Goal: Book appointment/travel/reservation

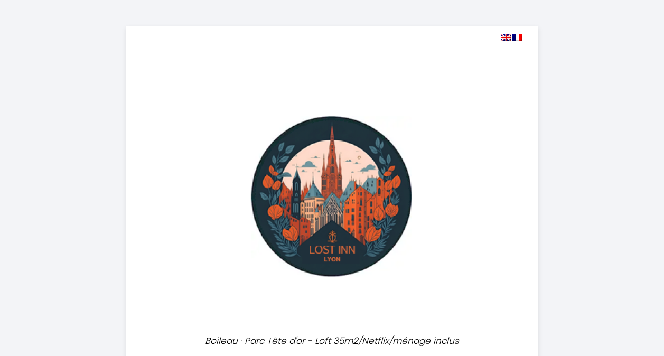
select select
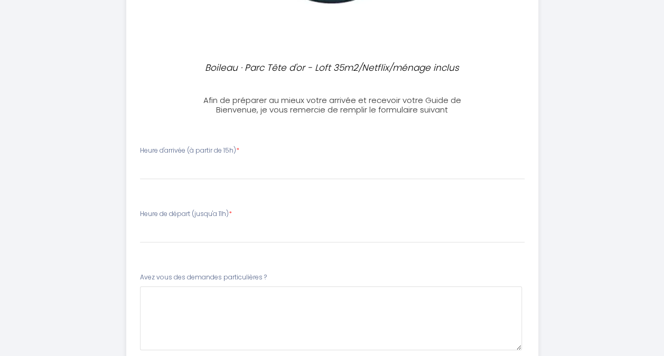
scroll to position [279, 0]
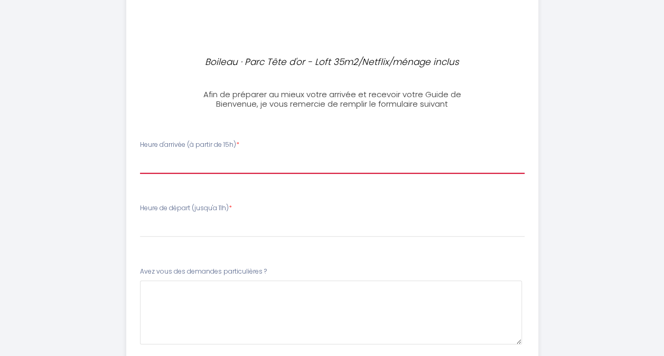
click at [171, 164] on select "15:00 15:30 16:00 16:30 17:00 17:30 18:00 18:30 19:00 19:30 20:00 20:30 21:00 2…" at bounding box center [332, 164] width 385 height 20
click at [140, 154] on select "15:00 15:30 16:00 16:30 17:00 17:30 18:00 18:30 19:00 19:30 20:00 20:30 21:00 2…" at bounding box center [332, 164] width 385 height 20
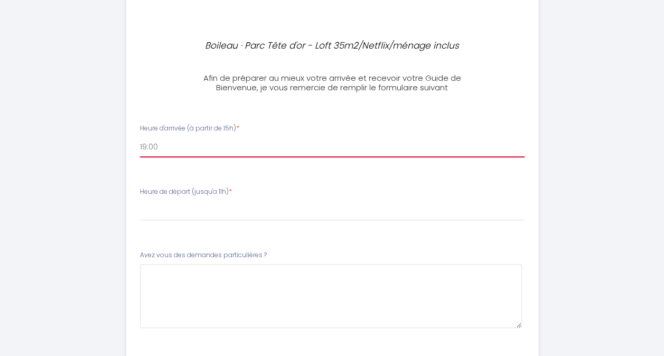
click at [183, 143] on select "15:00 15:30 16:00 16:30 17:00 17:30 18:00 18:30 19:00 19:30 20:00 20:30 21:00 2…" at bounding box center [332, 147] width 385 height 20
select select "21:30"
click at [140, 137] on select "15:00 15:30 16:00 16:30 17:00 17:30 18:00 18:30 19:00 19:30 20:00 20:30 21:00 2…" at bounding box center [332, 147] width 385 height 20
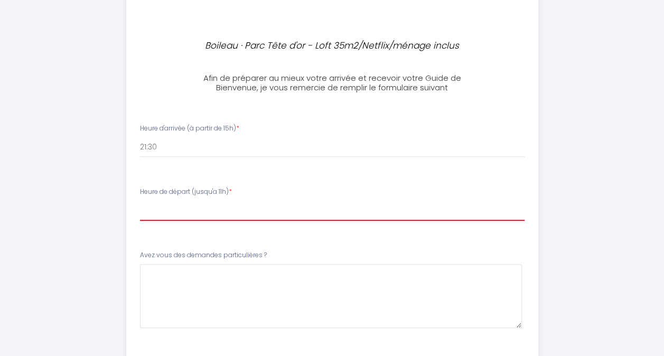
click at [176, 207] on select "00:00 00:30 01:00 01:30 02:00 02:30 03:00 03:30 04:00 04:30 05:00 05:30 06:00 0…" at bounding box center [332, 211] width 385 height 20
select select "08:00"
click at [140, 201] on select "00:00 00:30 01:00 01:30 02:00 02:30 03:00 03:30 04:00 04:30 05:00 05:30 06:00 0…" at bounding box center [332, 211] width 385 height 20
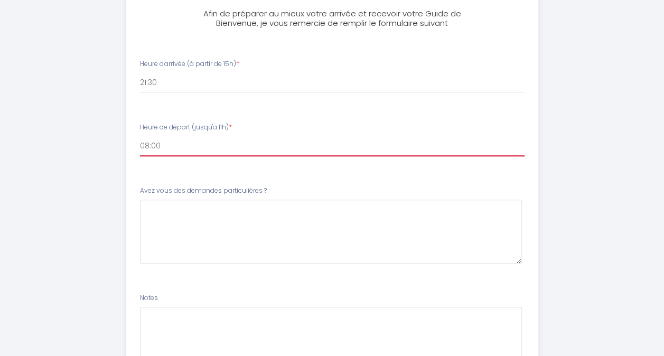
scroll to position [360, 0]
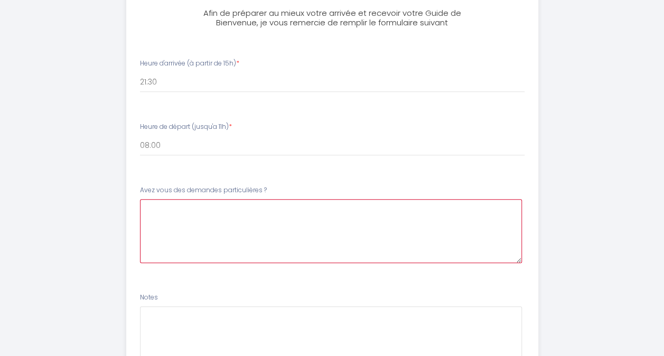
click at [166, 226] on \?2 at bounding box center [331, 231] width 382 height 64
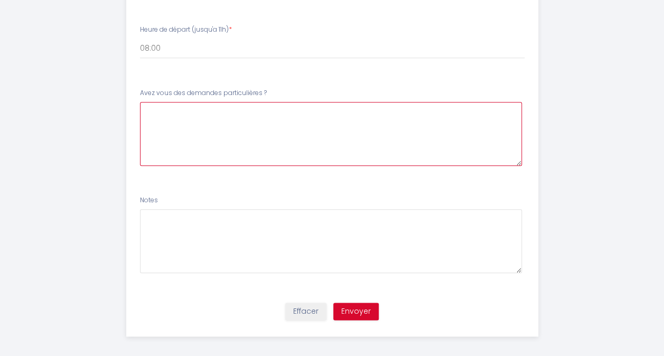
scroll to position [463, 0]
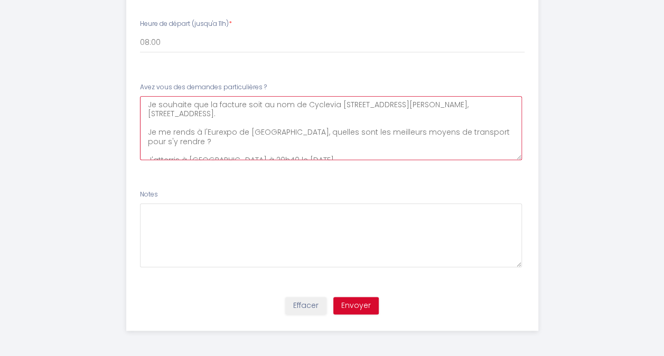
click at [300, 160] on \?2 "Je souhaite que la facture soit au nom de Cyclevia [STREET_ADDRESS][PERSON_NAME…" at bounding box center [331, 128] width 382 height 64
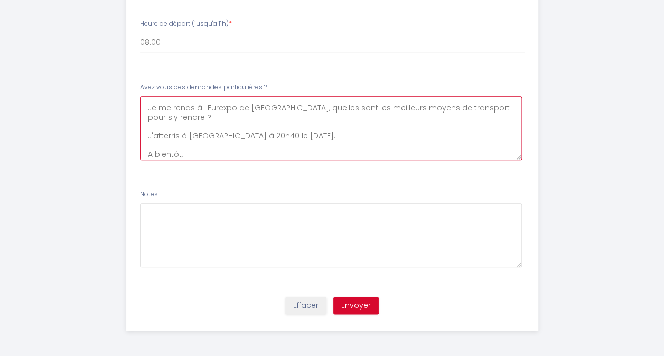
scroll to position [34, 0]
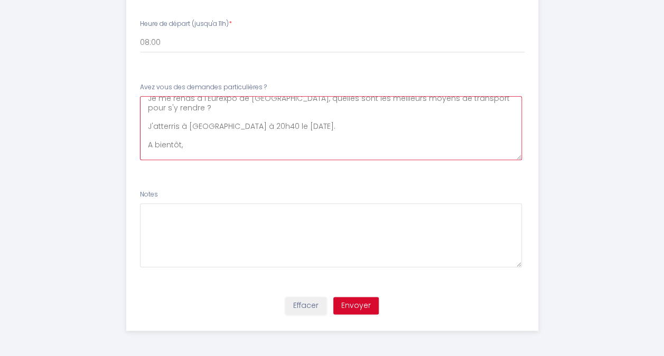
type \?2 "Je souhaite que la facture soit au nom de Cyclevia [STREET_ADDRESS][PERSON_NAME…"
click at [350, 305] on button "Envoyer" at bounding box center [355, 306] width 45 height 18
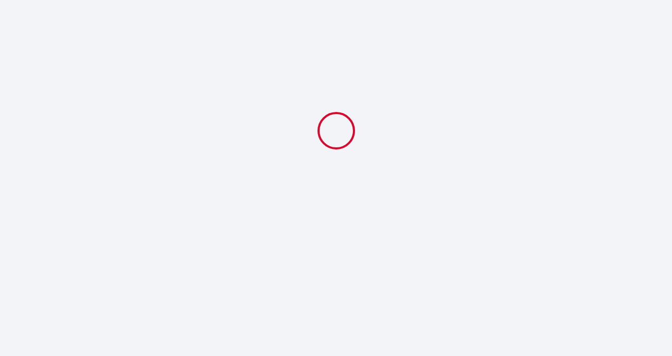
select select "21:30"
select select "08:00"
